Goal: Transaction & Acquisition: Purchase product/service

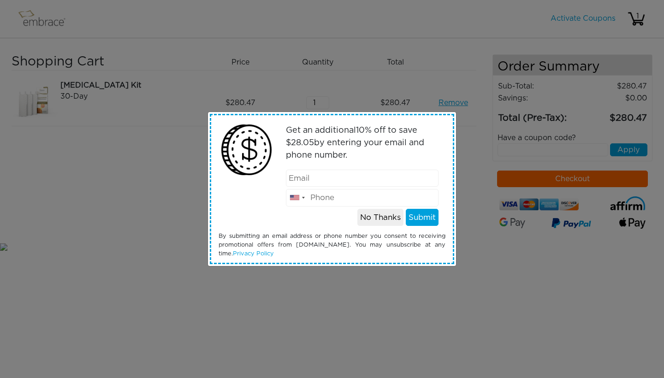
click at [390, 216] on button "No Thanks" at bounding box center [380, 218] width 46 height 18
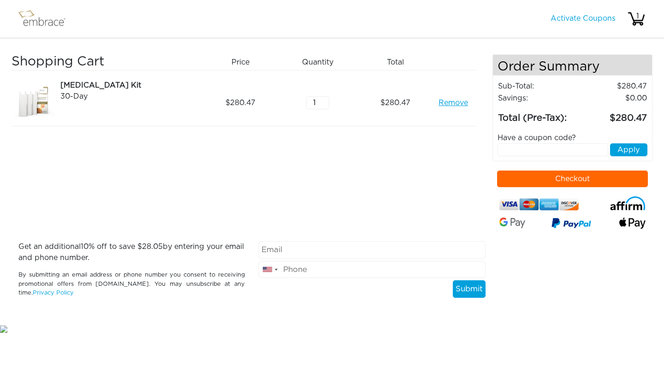
click at [565, 149] on input "text" at bounding box center [552, 149] width 111 height 13
type input "tuckortreat"
click at [629, 151] on button "Apply" at bounding box center [628, 149] width 37 height 13
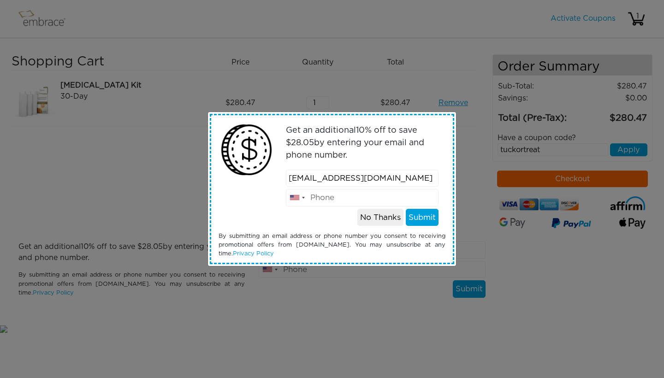
type input "2nnbkl4@gmail.com"
type input "3104937030"
click at [422, 220] on button "Submit" at bounding box center [422, 218] width 33 height 18
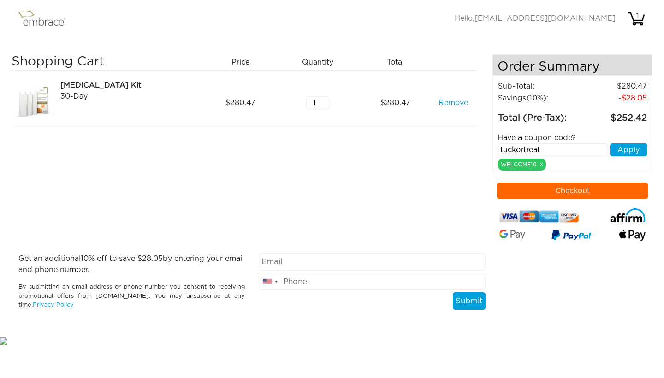
click at [636, 153] on button "Apply" at bounding box center [628, 149] width 37 height 13
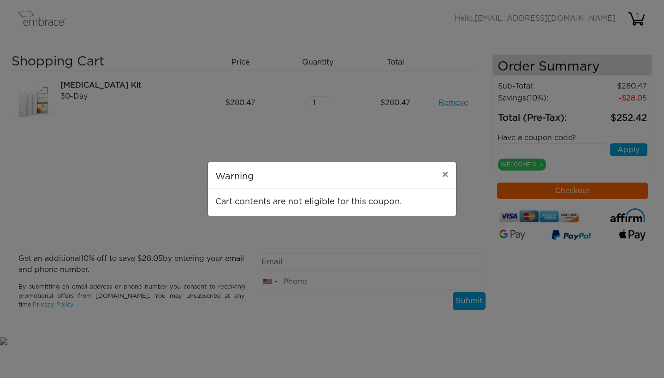
click at [560, 161] on div "Warning × Cart contents are not eligible for this coupon." at bounding box center [332, 189] width 664 height 378
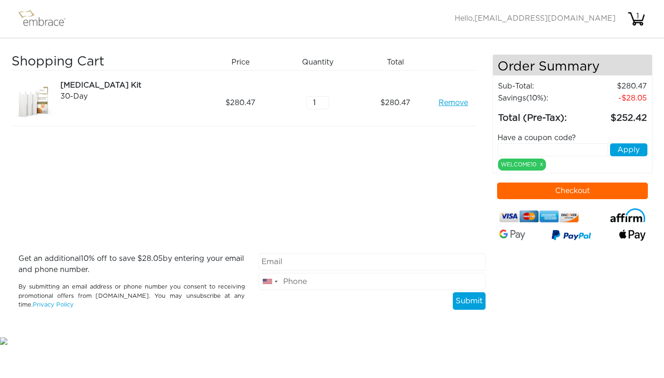
click at [566, 149] on input "text" at bounding box center [552, 149] width 111 height 13
click at [541, 165] on link "x" at bounding box center [541, 164] width 3 height 8
click at [542, 165] on link "x" at bounding box center [541, 164] width 3 height 8
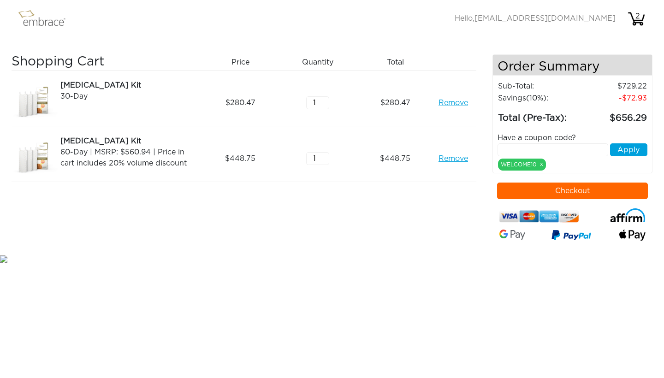
click at [458, 101] on link "Remove" at bounding box center [453, 102] width 30 height 11
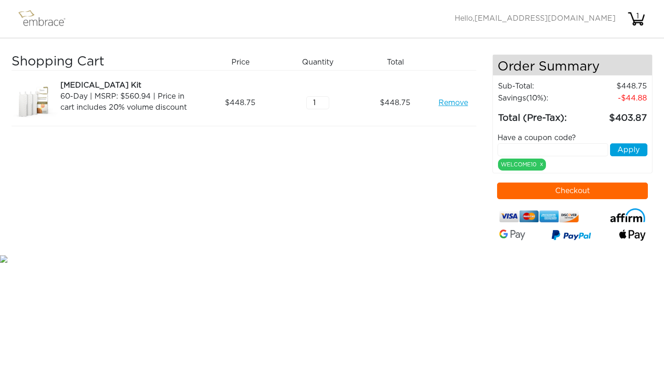
click at [564, 151] on input "text" at bounding box center [552, 149] width 111 height 13
type input "tuckortreat"
click at [632, 149] on button "Apply" at bounding box center [628, 149] width 37 height 13
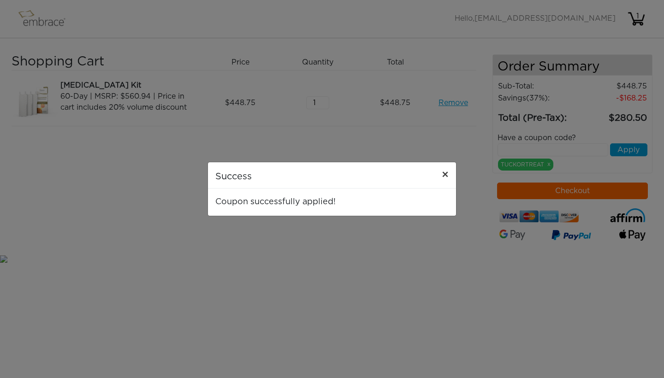
click at [445, 176] on span "×" at bounding box center [445, 175] width 7 height 11
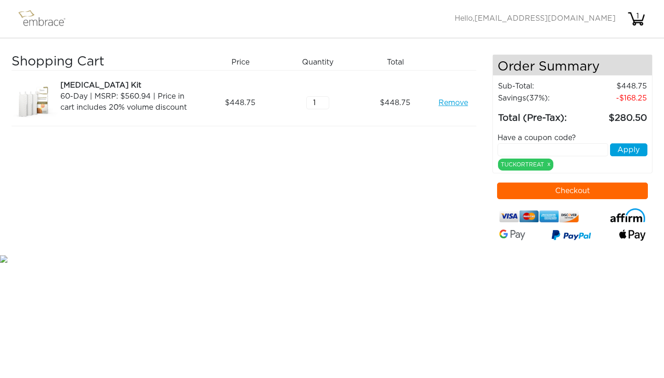
click at [539, 195] on button "Checkout" at bounding box center [572, 191] width 151 height 17
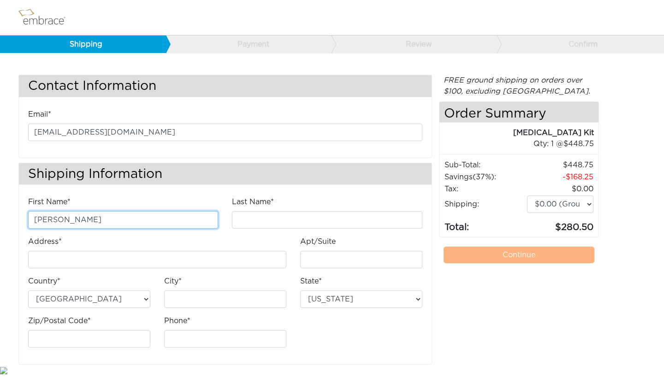
type input "Kim"
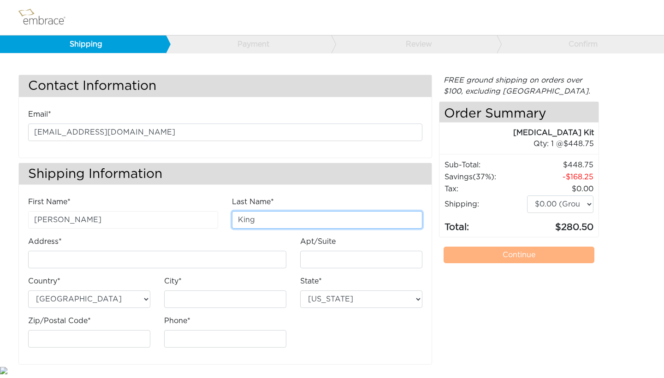
type input "King"
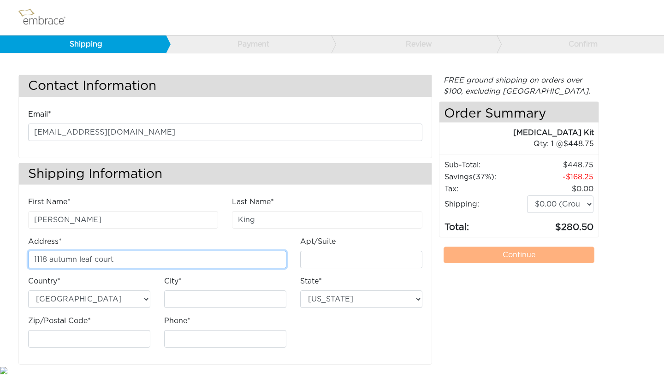
type input "1118 autumn leaf court"
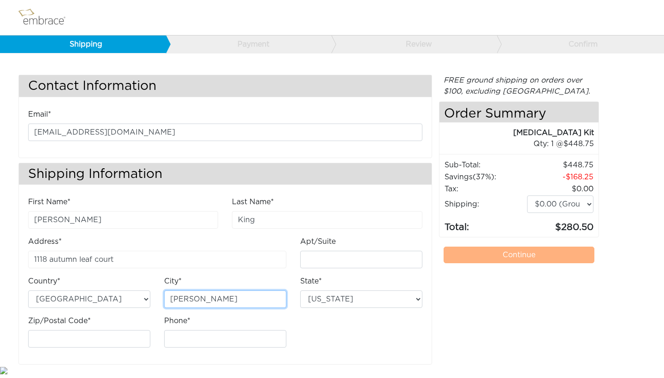
type input "carson"
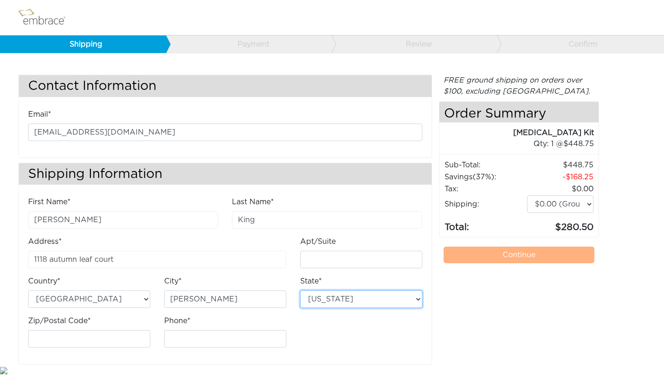
click at [418, 302] on select "Alabama Alaska Arizona Arkansas California Colorado Connecticut District of Col…" at bounding box center [361, 299] width 122 height 18
select select "CA"
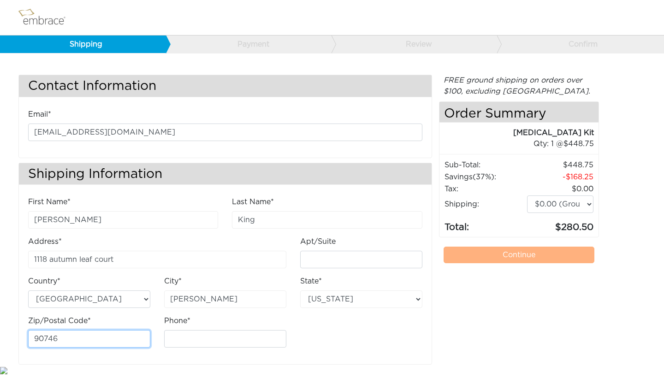
type input "90746"
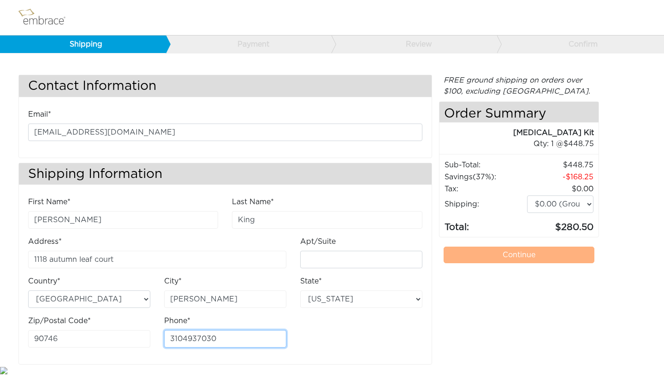
type input "3104937030"
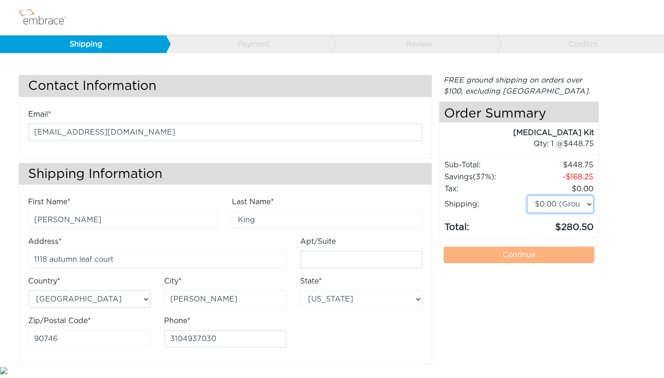
click at [589, 205] on select "$0.00 (Ground) $15.00 (Express Saver) $20.00 (Two Day) $30.00 (Overnight)" at bounding box center [560, 204] width 66 height 18
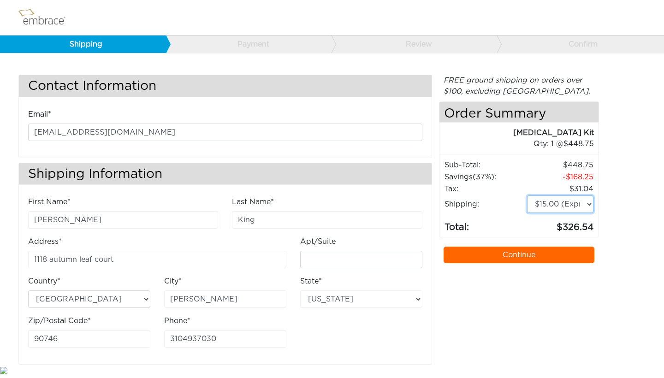
click at [589, 203] on select "$0.00 (Ground) $15.00 (Express Saver) $20.00 (Two Day) $30.00 (Overnight)" at bounding box center [560, 204] width 66 height 18
click at [515, 254] on link "Continue" at bounding box center [518, 255] width 151 height 17
select select "3"
click at [533, 253] on link "Continue" at bounding box center [518, 255] width 151 height 17
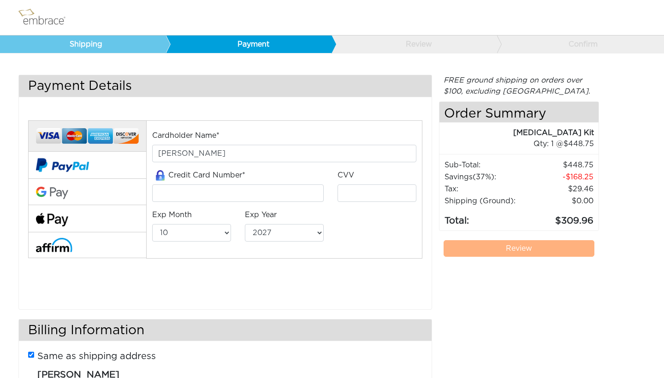
select select "10"
select select "2027"
select select "10"
select select "2027"
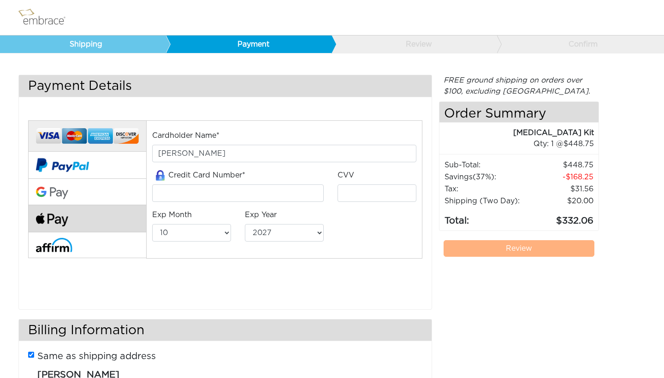
click at [106, 221] on button at bounding box center [87, 218] width 118 height 27
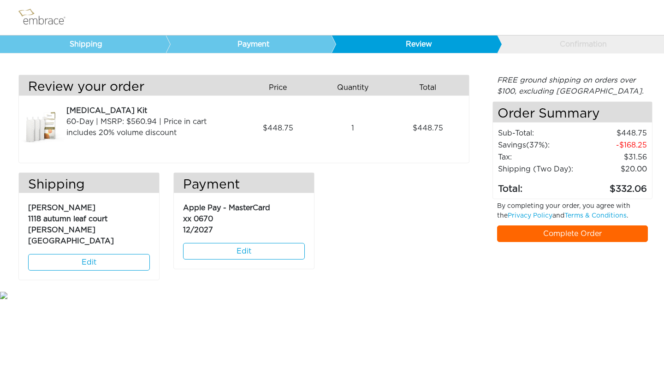
click at [555, 234] on link "Complete Order" at bounding box center [572, 233] width 151 height 17
